Goal: Task Accomplishment & Management: Manage account settings

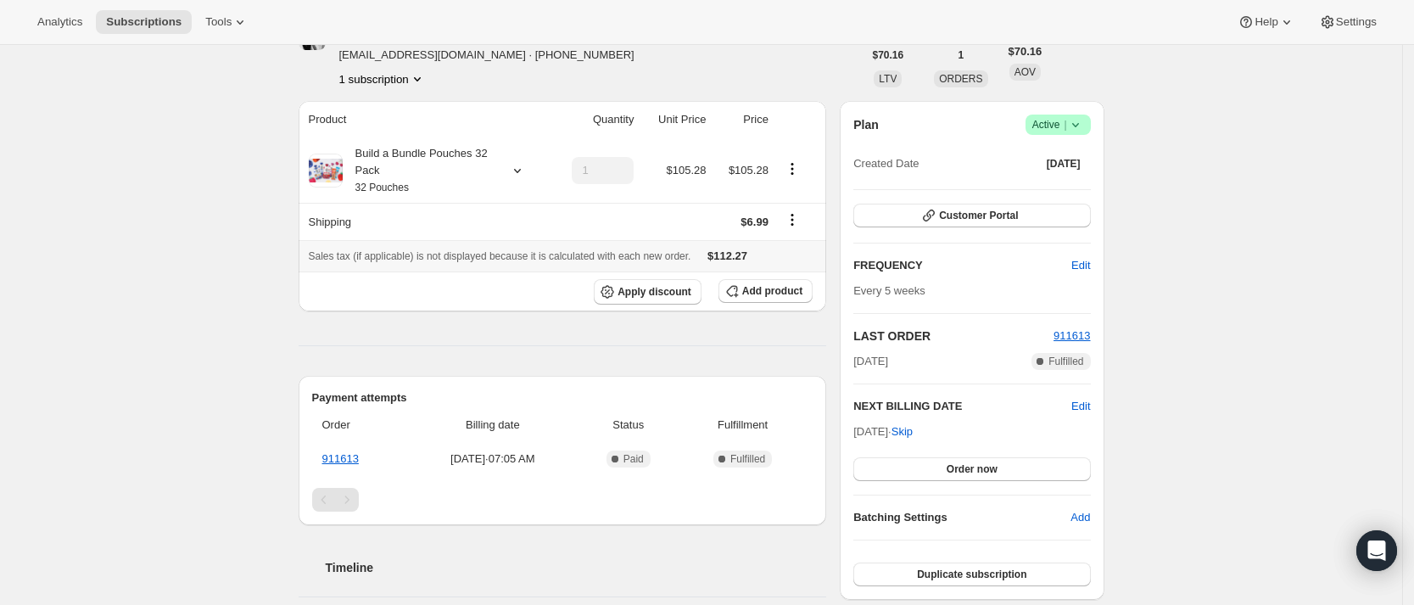
scroll to position [101, 0]
click at [772, 294] on span "Add product" at bounding box center [772, 290] width 60 height 14
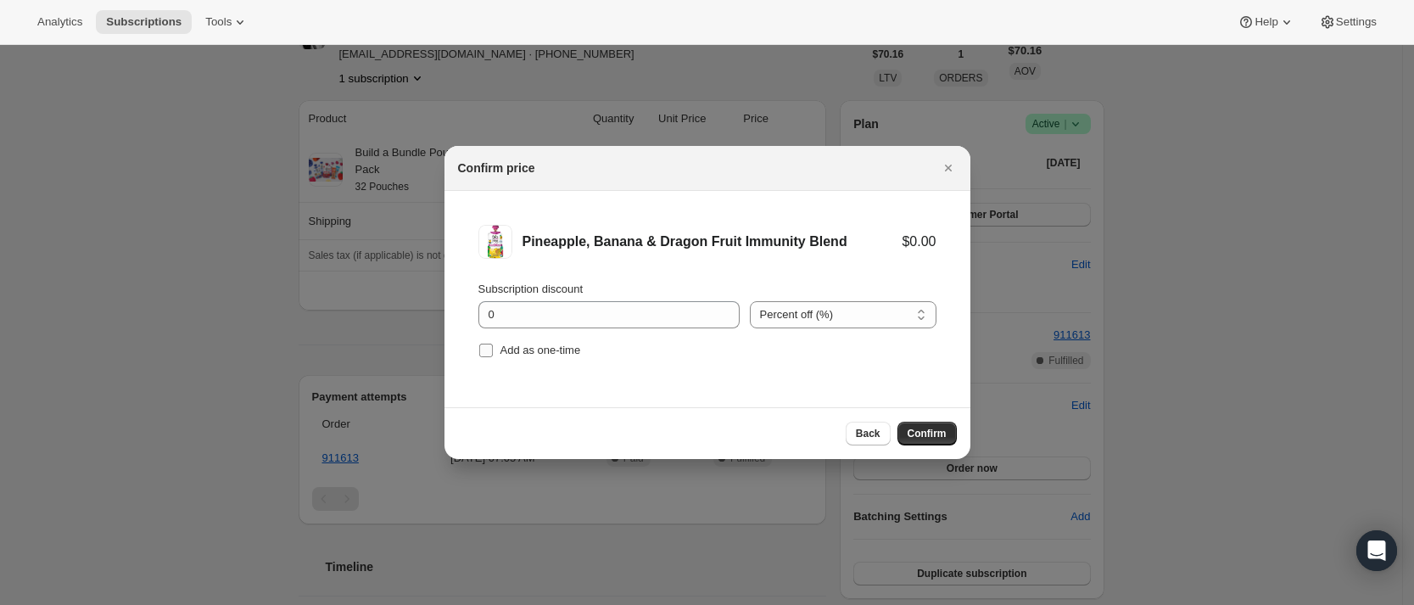
click at [541, 352] on span "Add as one-time" at bounding box center [541, 350] width 81 height 13
click at [493, 352] on input "Add as one-time" at bounding box center [486, 351] width 14 height 14
checkbox input "true"
click at [917, 434] on span "Confirm" at bounding box center [927, 434] width 39 height 14
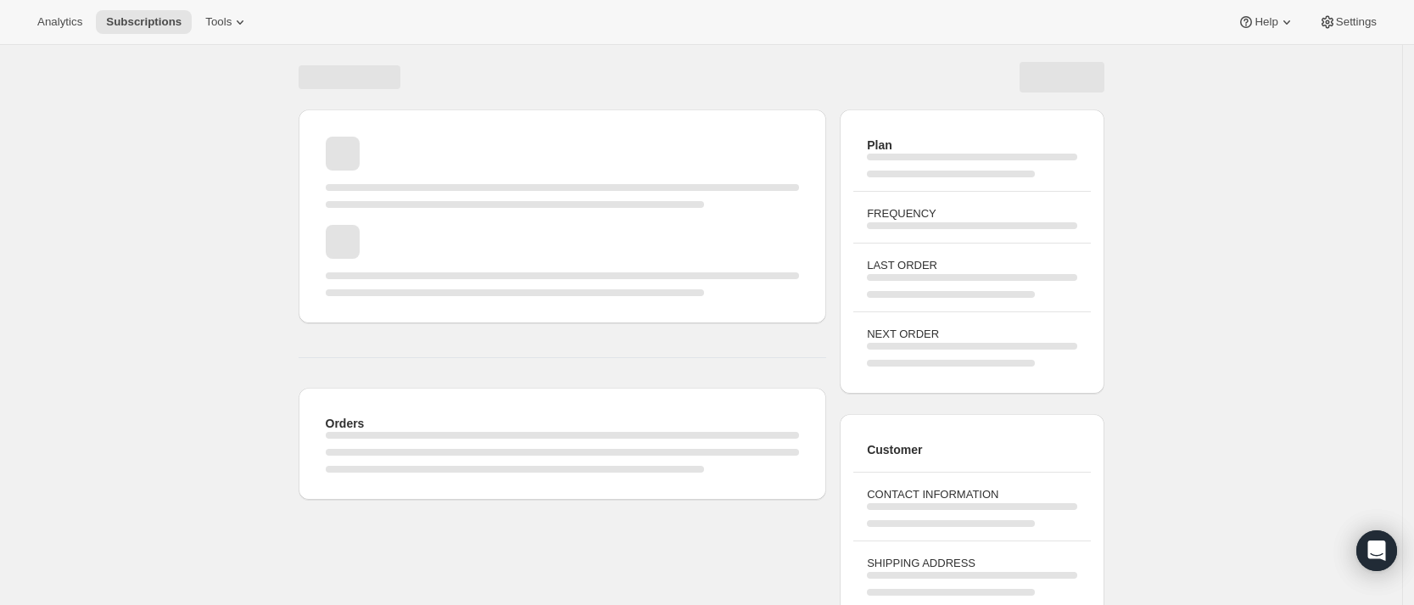
scroll to position [101, 0]
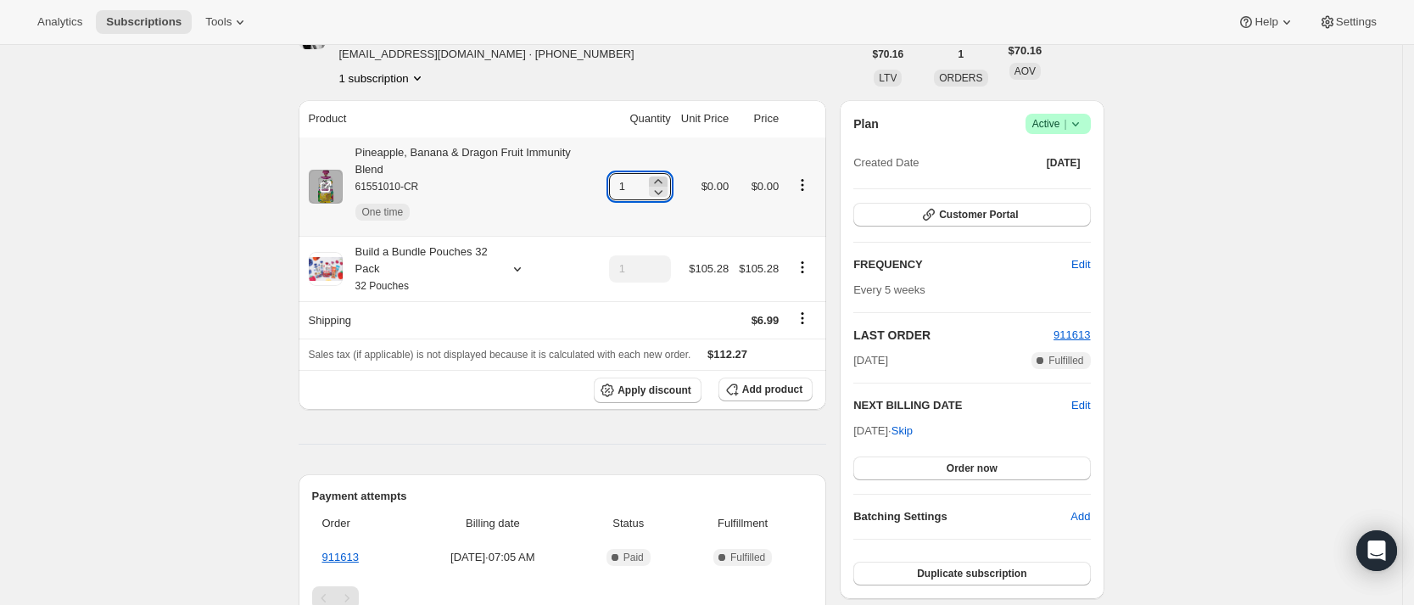
click at [666, 173] on icon at bounding box center [658, 181] width 17 height 17
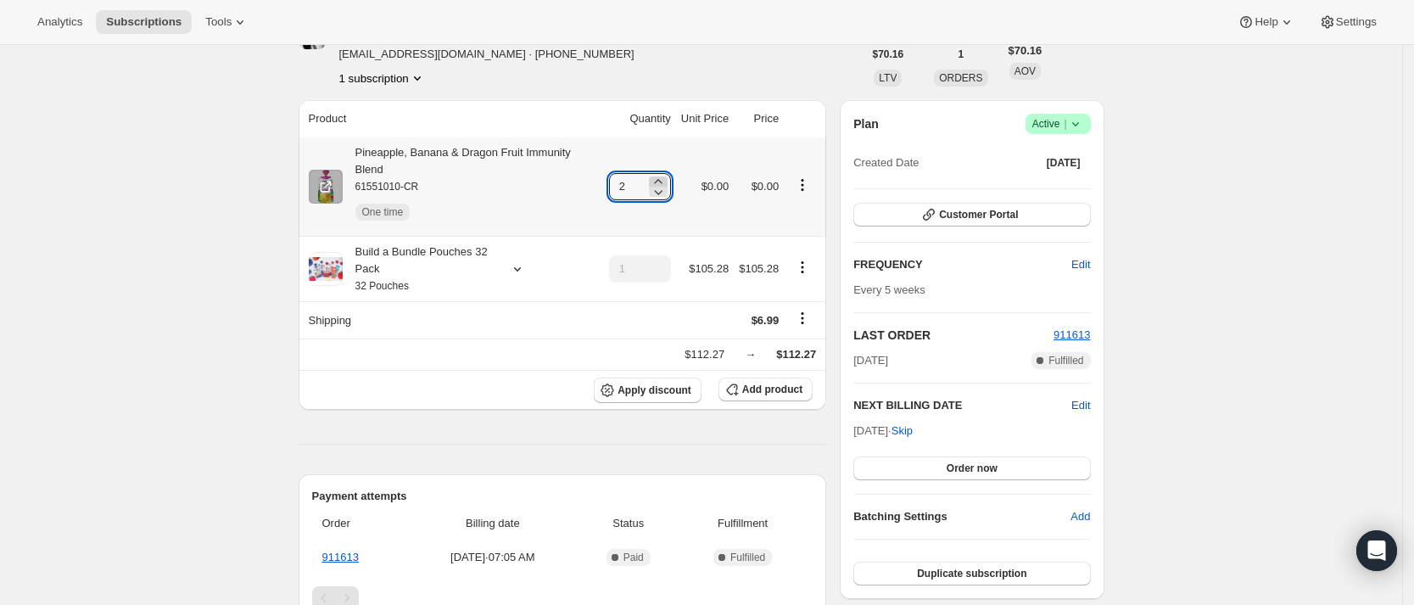
click at [666, 173] on icon at bounding box center [658, 181] width 17 height 17
type input "6"
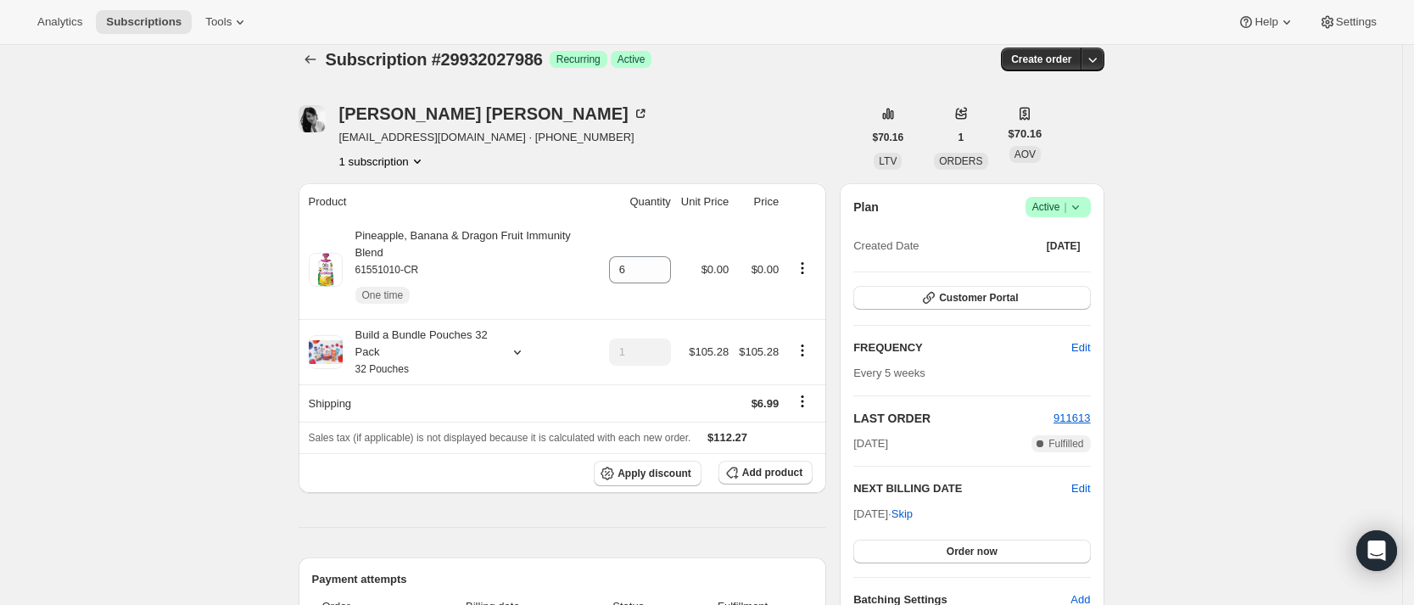
scroll to position [0, 0]
